Goal: Information Seeking & Learning: Learn about a topic

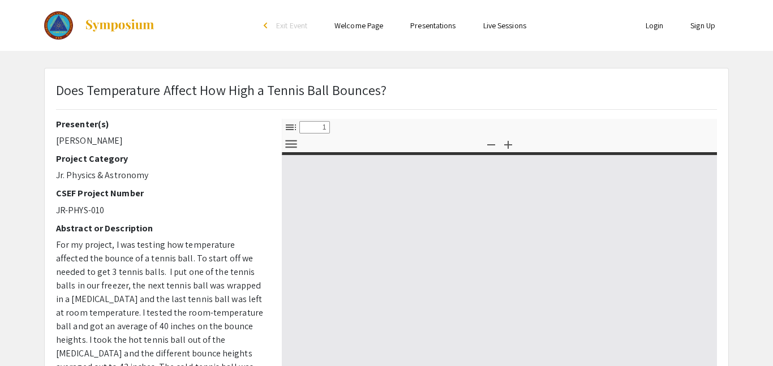
select select "custom"
type input "0"
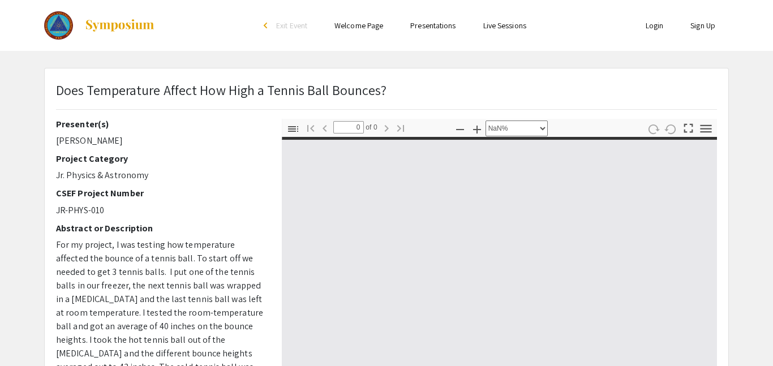
select select "auto"
type input "1"
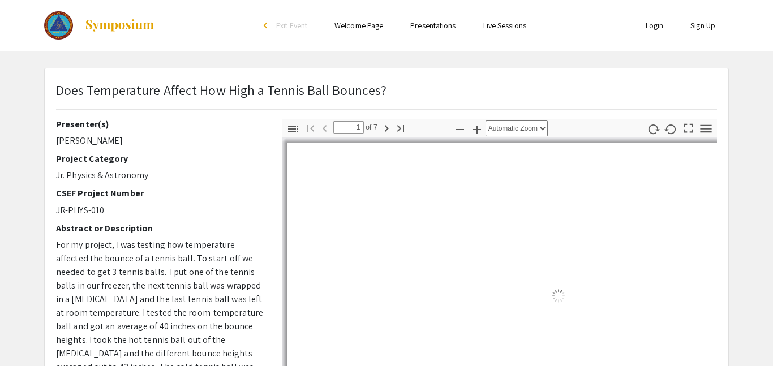
select select "auto"
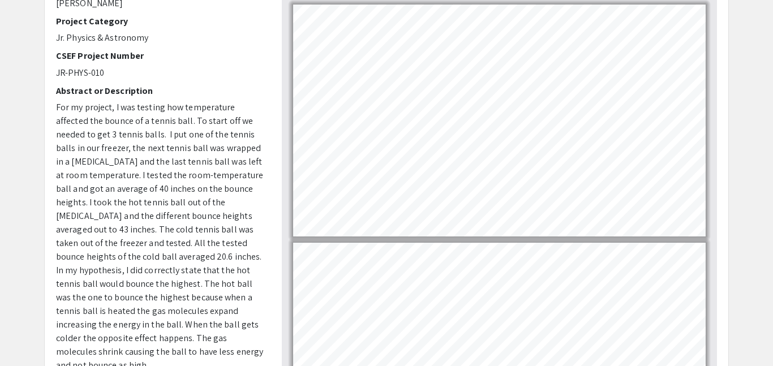
scroll to position [136, 0]
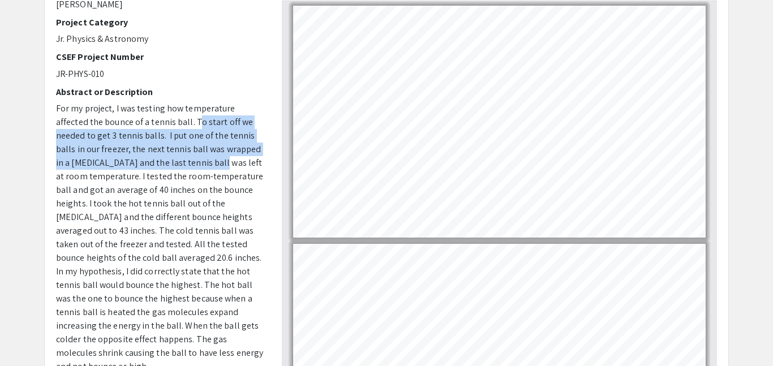
drag, startPoint x: 160, startPoint y: 118, endPoint x: 164, endPoint y: 162, distance: 44.4
click at [164, 162] on span "For my project, I was testing how temperature affected the bounce of a tennis b…" at bounding box center [159, 237] width 207 height 270
click at [166, 164] on span "For my project, I was testing how temperature affected the bounce of a tennis b…" at bounding box center [159, 237] width 207 height 270
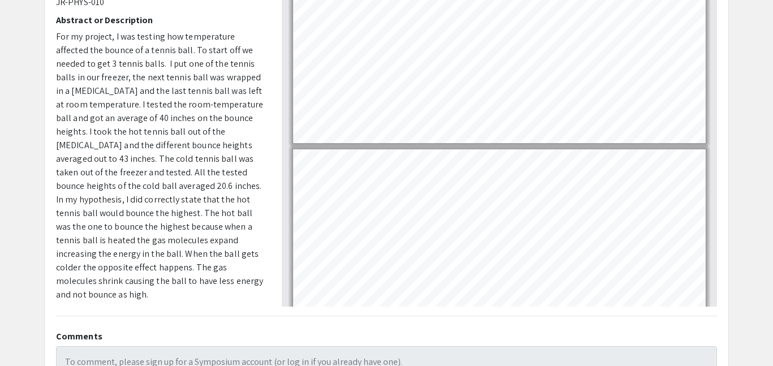
scroll to position [24, 0]
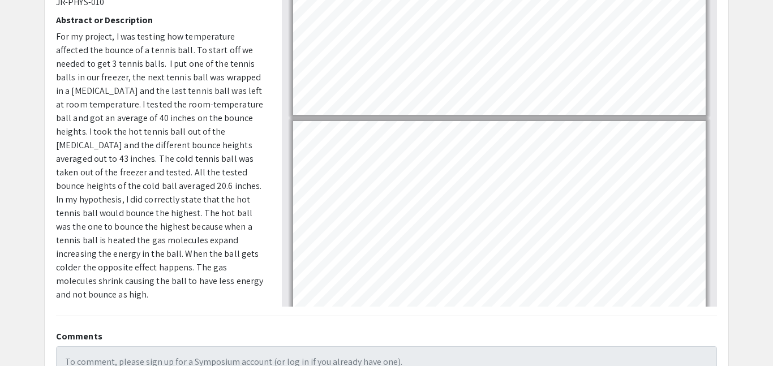
type input "3"
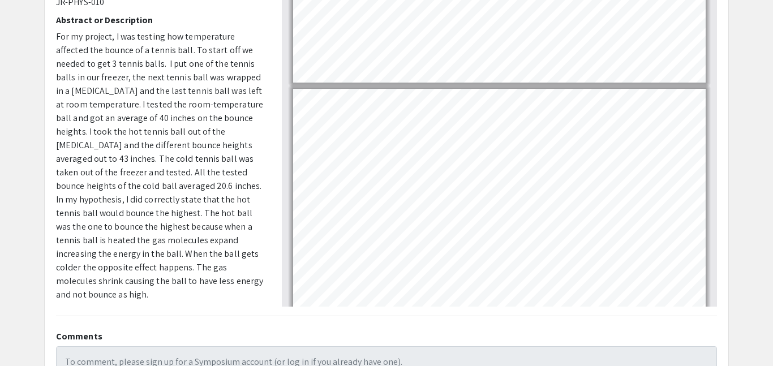
scroll to position [323, 0]
